Goal: Task Accomplishment & Management: Manage account settings

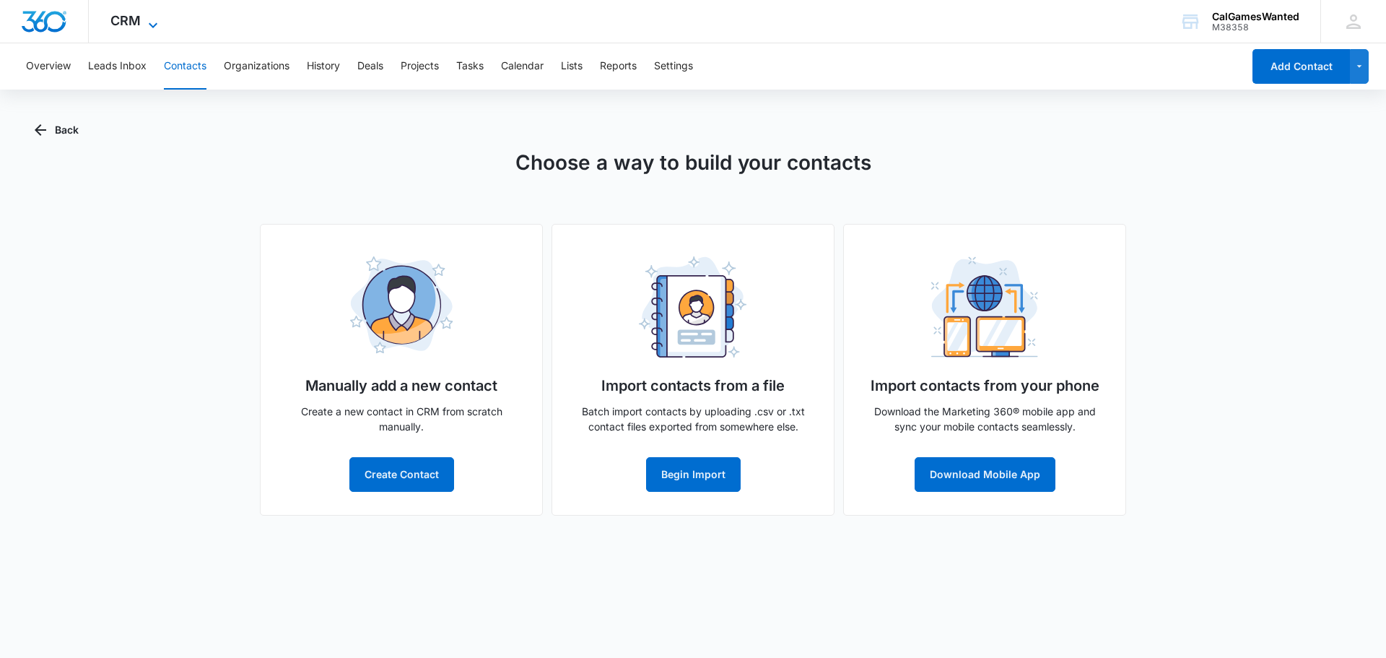
click at [149, 24] on icon at bounding box center [153, 24] width 9 height 5
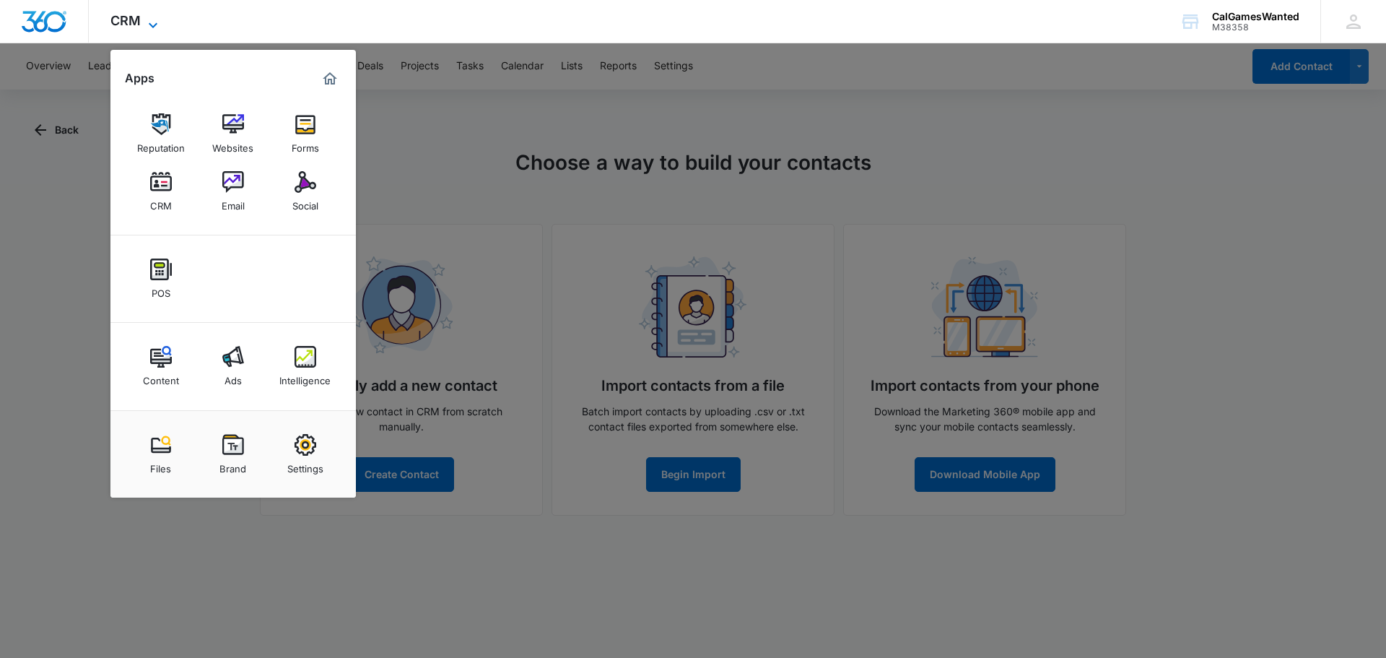
click at [150, 24] on icon at bounding box center [153, 24] width 9 height 5
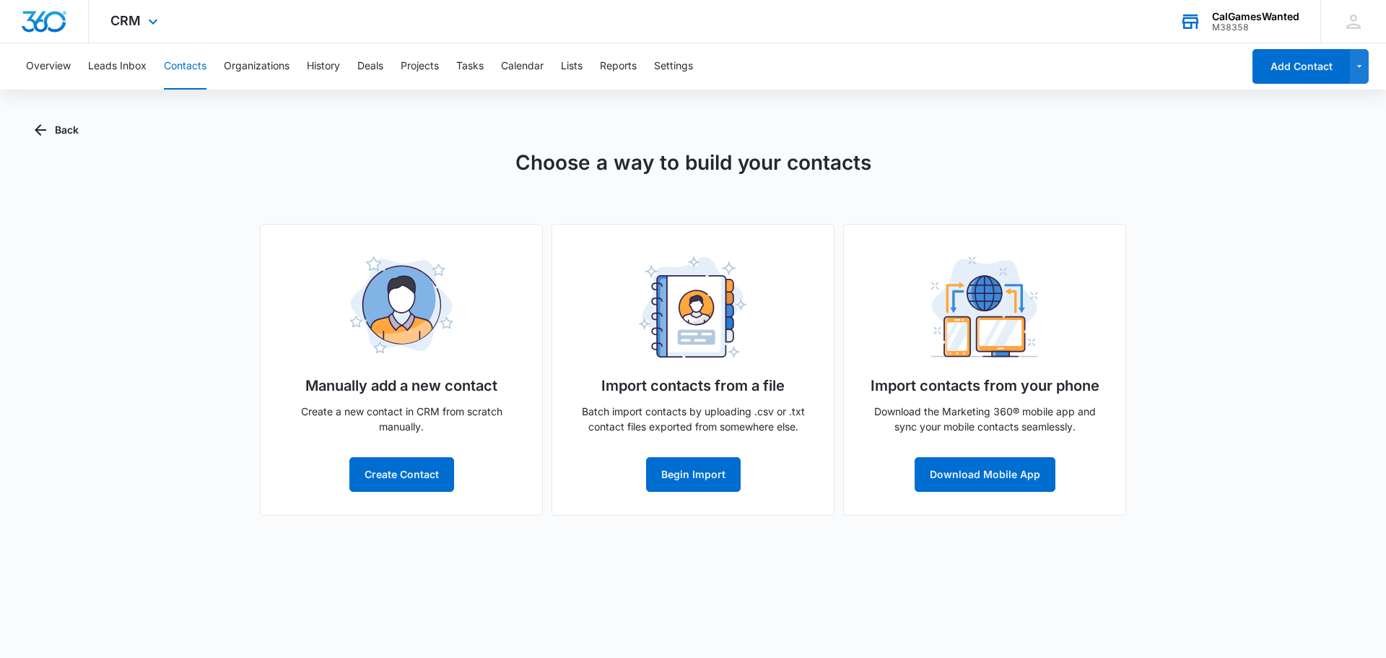
click at [1259, 15] on div "CalGamesWanted" at bounding box center [1255, 17] width 87 height 12
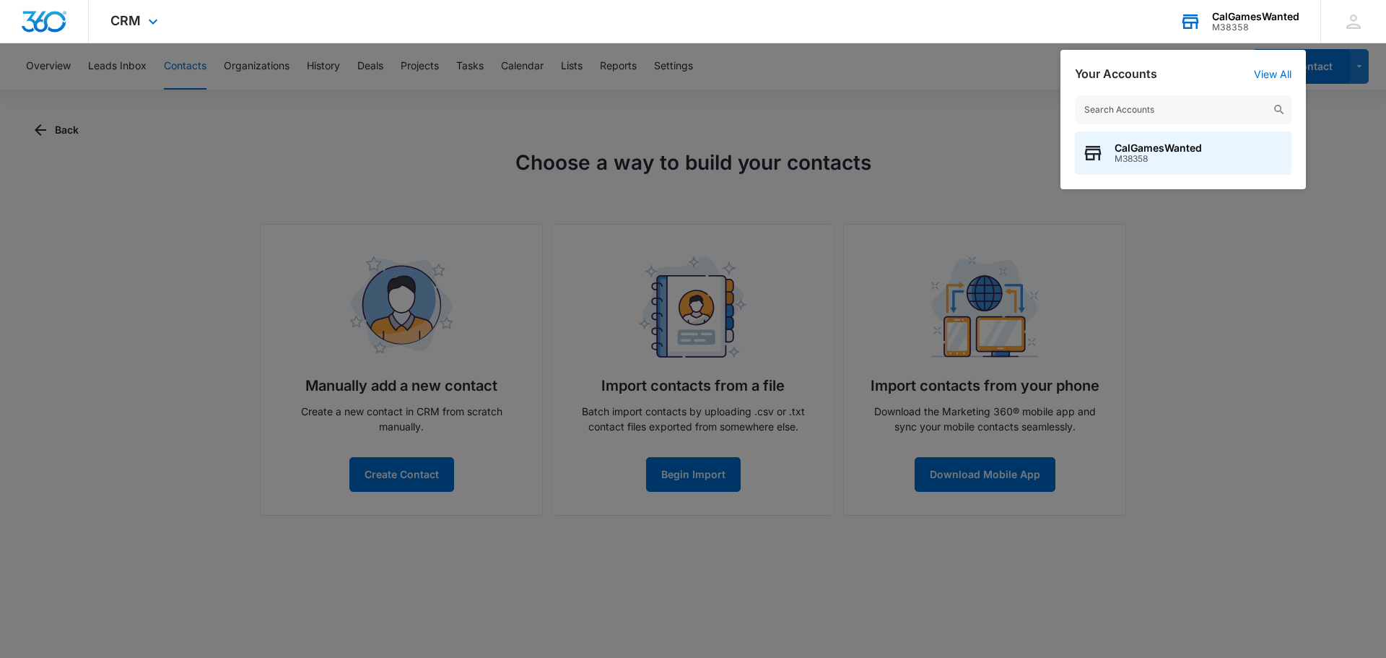
click at [1259, 15] on div "CalGamesWanted" at bounding box center [1255, 17] width 87 height 12
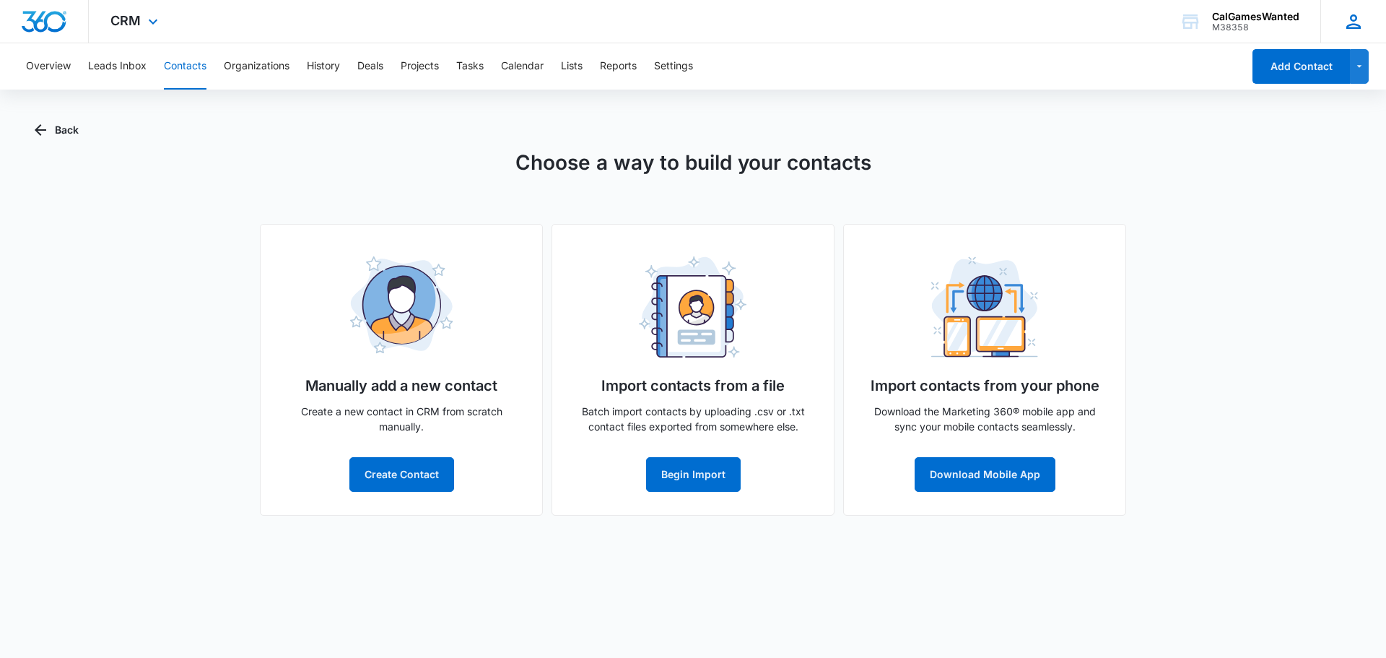
click at [1358, 22] on icon at bounding box center [1354, 22] width 22 height 22
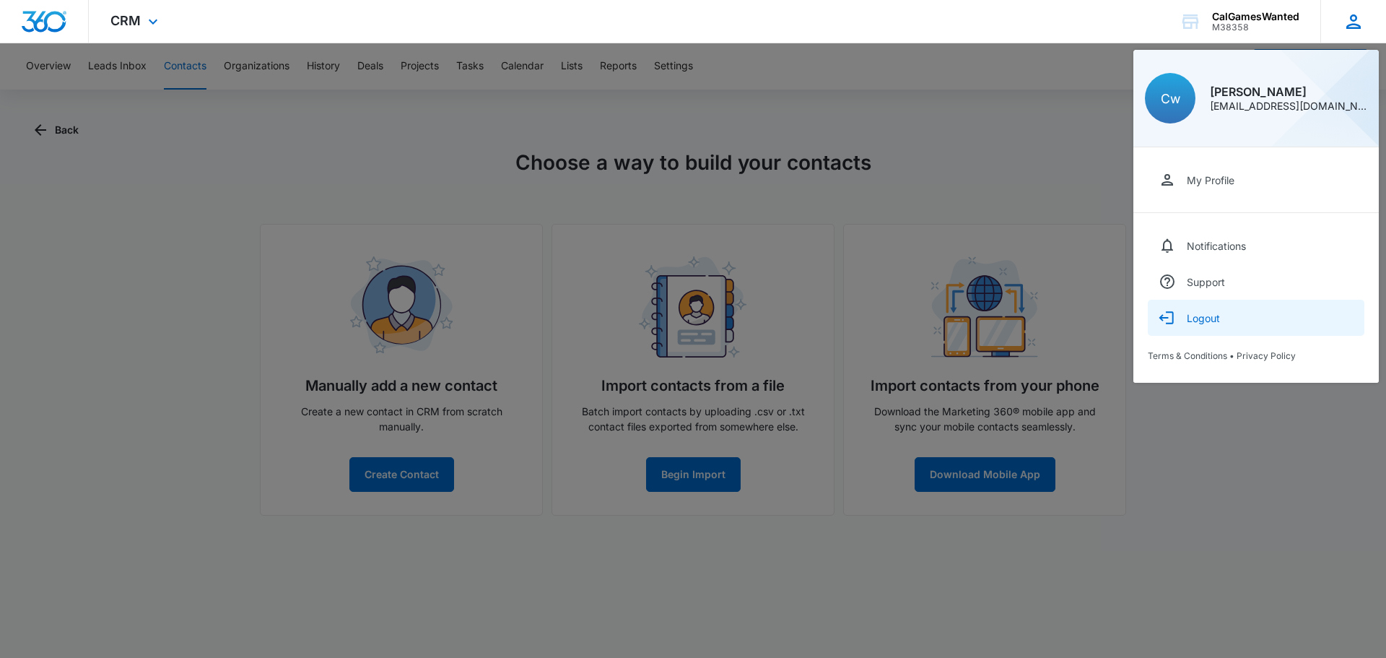
click at [1199, 316] on div "Logout" at bounding box center [1203, 318] width 33 height 12
